Goal: Transaction & Acquisition: Obtain resource

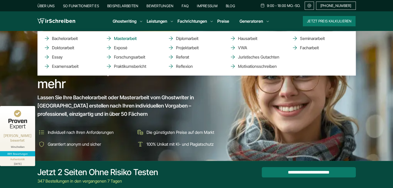
click at [126, 40] on link "Masterarbeit" at bounding box center [132, 38] width 52 height 6
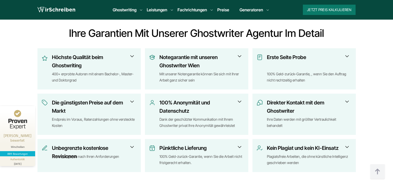
scroll to position [207, 0]
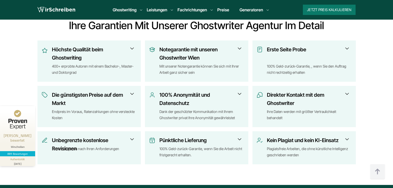
click at [299, 95] on h3 "Direkter Kontakt mit dem Ghostwriter" at bounding box center [307, 99] width 81 height 17
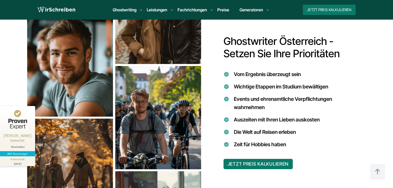
scroll to position [439, 0]
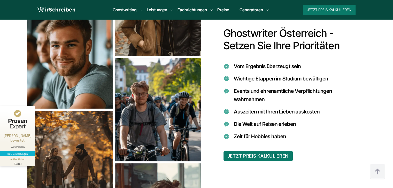
click at [15, 93] on section "Ghostwriter Österreich - Setzen Sie Ihre Prioritäten Vom Ergebnis überzeugt sei…" at bounding box center [196, 109] width 393 height 207
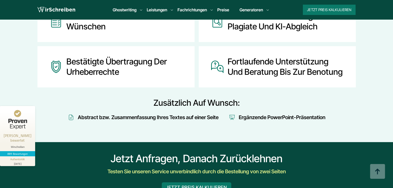
scroll to position [723, 0]
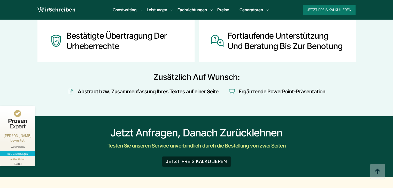
click at [217, 156] on button "JETZT PREIS KALKULIEREN" at bounding box center [196, 161] width 69 height 10
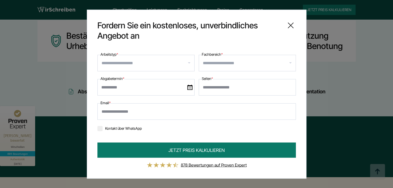
click at [158, 66] on input "Arbeitstyp *" at bounding box center [147, 63] width 93 height 8
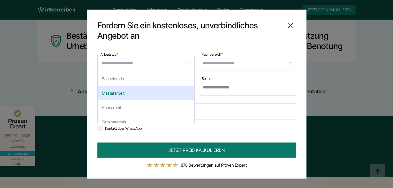
click at [160, 93] on div "Masterarbeit" at bounding box center [146, 93] width 97 height 14
select select "**"
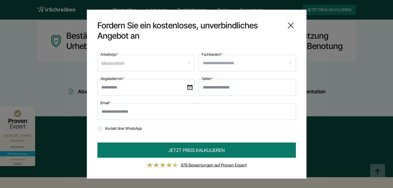
click at [231, 65] on input "Fachbereich *" at bounding box center [249, 63] width 93 height 8
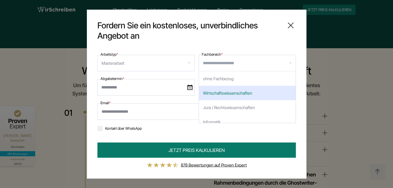
scroll to position [852, 0]
click at [241, 93] on div "Wirtschaftswissenschaften" at bounding box center [247, 93] width 97 height 14
select select "*"
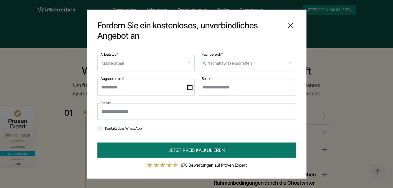
click at [191, 87] on img at bounding box center [189, 87] width 5 height 5
click at [191, 87] on input "text" at bounding box center [145, 87] width 97 height 17
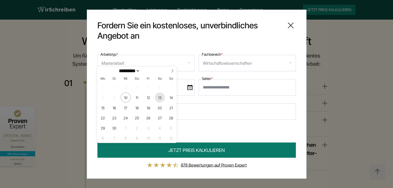
scroll to position [904, 0]
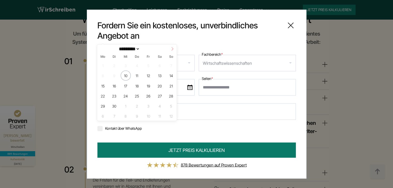
click at [173, 49] on icon at bounding box center [172, 49] width 4 height 4
select select "**"
click at [127, 107] on span "31" at bounding box center [126, 106] width 10 height 10
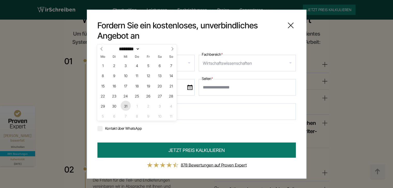
type input "**********"
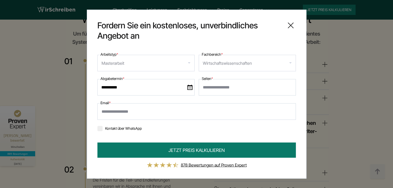
click at [213, 87] on input "Seiten *" at bounding box center [247, 87] width 97 height 17
click at [292, 87] on input "Seiten *" at bounding box center [247, 87] width 97 height 17
click at [289, 87] on input "*" at bounding box center [247, 87] width 97 height 17
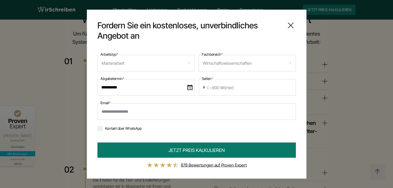
click at [289, 87] on input "*" at bounding box center [247, 87] width 97 height 17
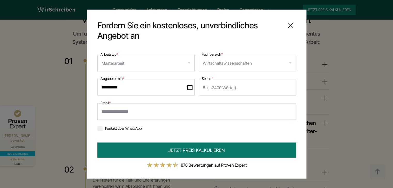
click at [289, 87] on input "*" at bounding box center [247, 87] width 97 height 17
click at [289, 87] on input "**" at bounding box center [247, 87] width 97 height 17
drag, startPoint x: 207, startPoint y: 86, endPoint x: 202, endPoint y: 87, distance: 4.5
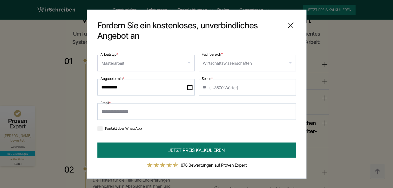
click at [202, 87] on input "**" at bounding box center [247, 87] width 97 height 17
type input "**"
click at [219, 109] on input "Email *" at bounding box center [196, 111] width 198 height 17
type input "**********"
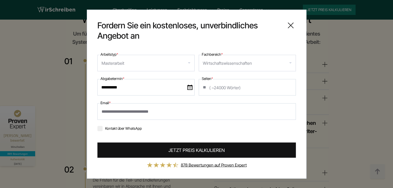
click at [181, 148] on span "JETZT PREIS KALKULIEREN" at bounding box center [196, 150] width 56 height 7
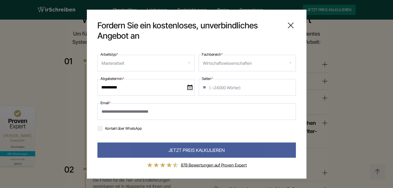
click at [103, 127] on label "Kontakt über WhatsApp" at bounding box center [119, 128] width 44 height 4
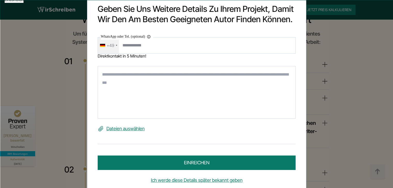
scroll to position [7, 0]
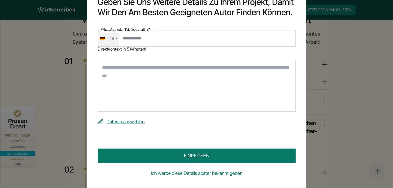
click at [197, 173] on link "Ich werde diese Details später bekannt geben" at bounding box center [197, 174] width 198 height 8
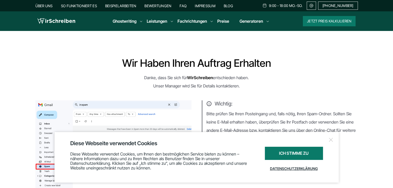
scroll to position [26, 0]
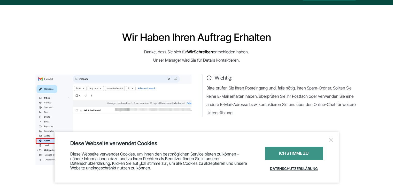
click at [281, 153] on div "Ich stimme zu" at bounding box center [294, 153] width 58 height 13
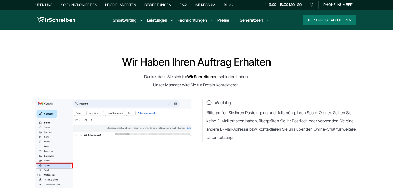
scroll to position [0, 0]
